Goal: Complete application form

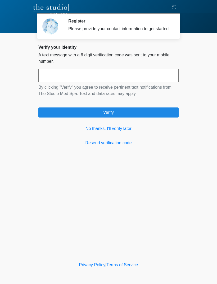
click at [116, 132] on link "No thanks, I'll verify later" at bounding box center [108, 128] width 140 height 6
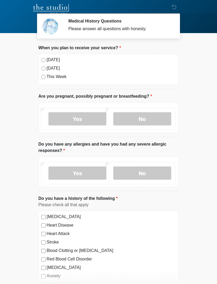
scroll to position [5, 0]
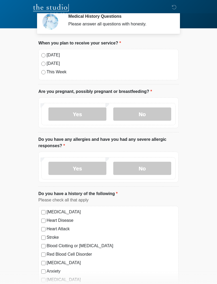
click at [51, 58] on label "[DATE]" at bounding box center [111, 55] width 129 height 6
click at [160, 109] on label "No" at bounding box center [142, 113] width 58 height 13
click at [163, 108] on label "No" at bounding box center [142, 113] width 58 height 13
click at [133, 174] on label "No" at bounding box center [142, 168] width 58 height 13
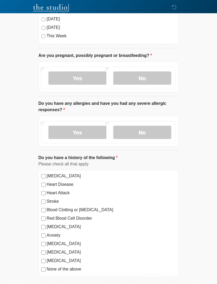
scroll to position [42, 0]
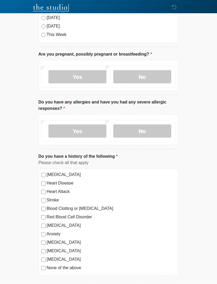
click at [76, 262] on label "[MEDICAL_DATA]" at bounding box center [111, 259] width 129 height 6
click at [56, 259] on label "[MEDICAL_DATA]" at bounding box center [111, 259] width 129 height 6
click at [70, 266] on label "None of the above" at bounding box center [111, 268] width 129 height 6
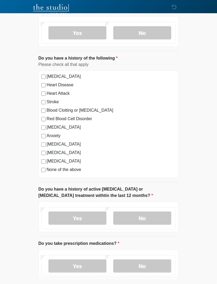
scroll to position [141, 0]
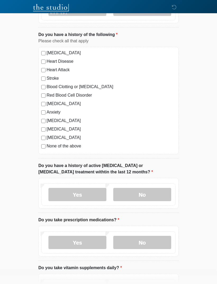
click at [170, 192] on label "No" at bounding box center [142, 194] width 58 height 13
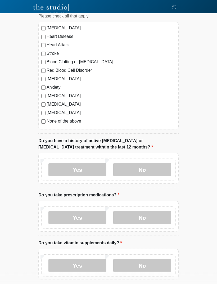
scroll to position [188, 0]
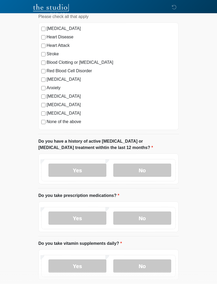
click at [95, 222] on label "Yes" at bounding box center [77, 217] width 58 height 13
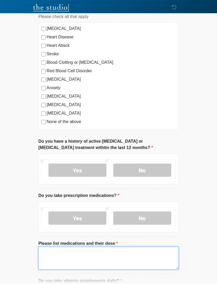
click at [111, 256] on textarea "Please list medications and their dose" at bounding box center [108, 258] width 140 height 23
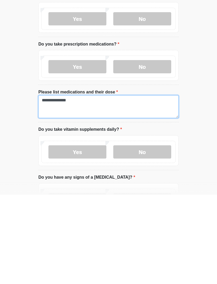
click at [142, 184] on textarea "**********" at bounding box center [108, 195] width 140 height 23
type textarea "**********"
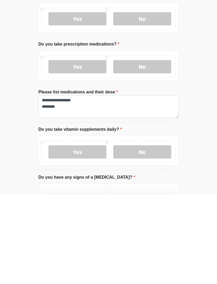
click at [86, 234] on label "Yes" at bounding box center [77, 240] width 58 height 13
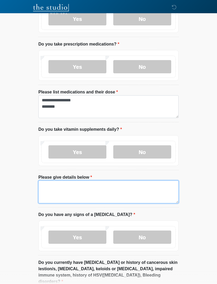
click at [117, 189] on textarea "Please give details below" at bounding box center [108, 191] width 140 height 23
type textarea "*********"
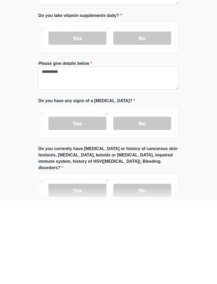
click at [158, 200] on label "No" at bounding box center [142, 206] width 58 height 13
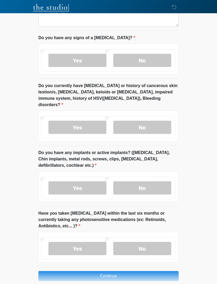
scroll to position [517, 0]
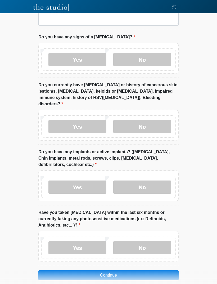
click at [152, 120] on label "No" at bounding box center [142, 126] width 58 height 13
click at [149, 185] on label "No" at bounding box center [142, 186] width 58 height 13
click at [142, 245] on label "No" at bounding box center [142, 247] width 58 height 13
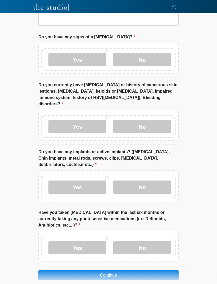
click at [153, 270] on button "Continue" at bounding box center [108, 275] width 140 height 10
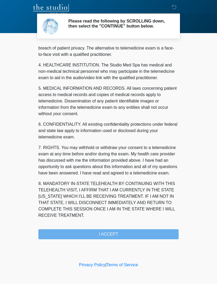
scroll to position [135, 0]
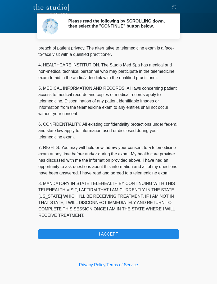
click at [132, 238] on button "I ACCEPT" at bounding box center [108, 234] width 140 height 10
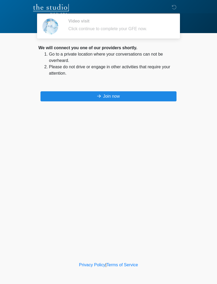
click at [176, 91] on button "Join now" at bounding box center [108, 96] width 136 height 10
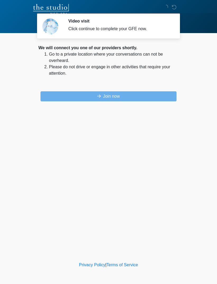
click at [178, 93] on div "Join now" at bounding box center [108, 96] width 140 height 10
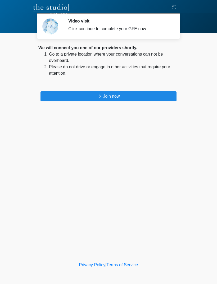
click at [167, 93] on button "Join now" at bounding box center [108, 96] width 136 height 10
